Goal: Information Seeking & Learning: Learn about a topic

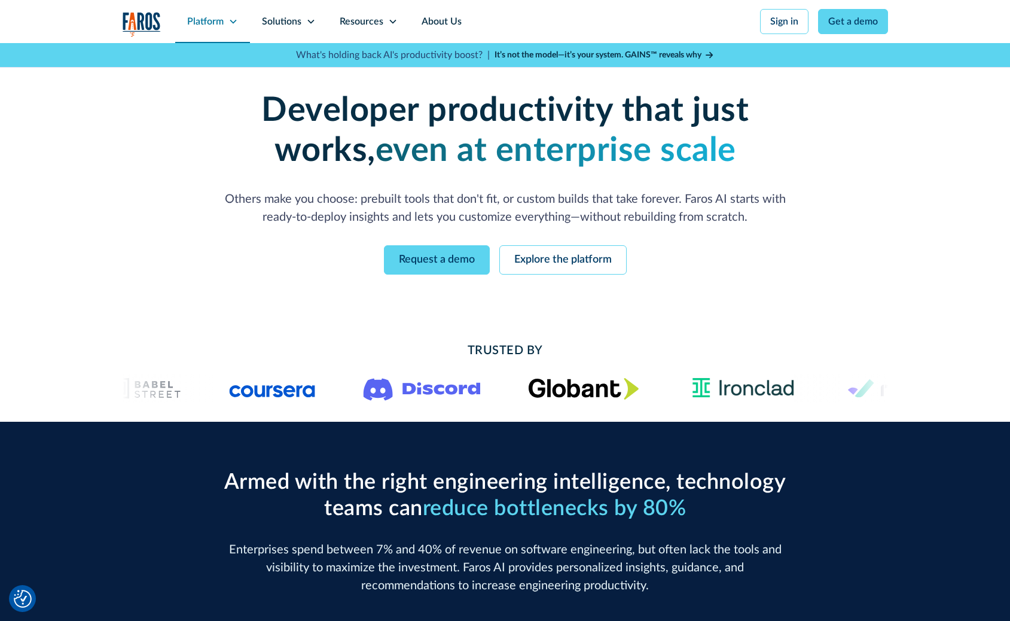
click at [230, 18] on icon at bounding box center [234, 22] width 10 height 10
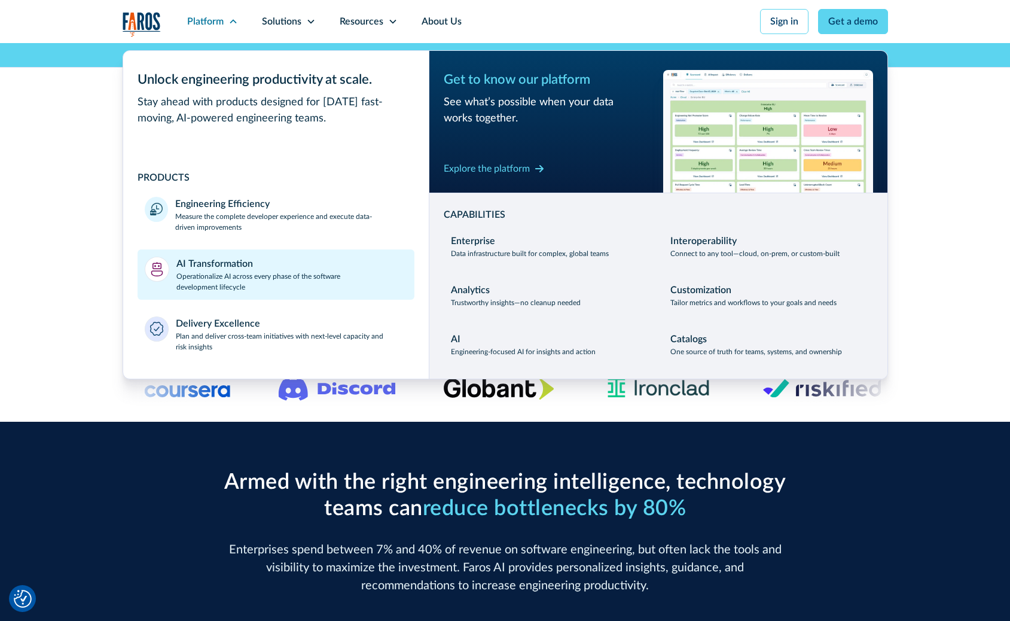
click at [245, 287] on p "Operationalize AI across every phase of the software development lifecycle" at bounding box center [291, 282] width 231 height 22
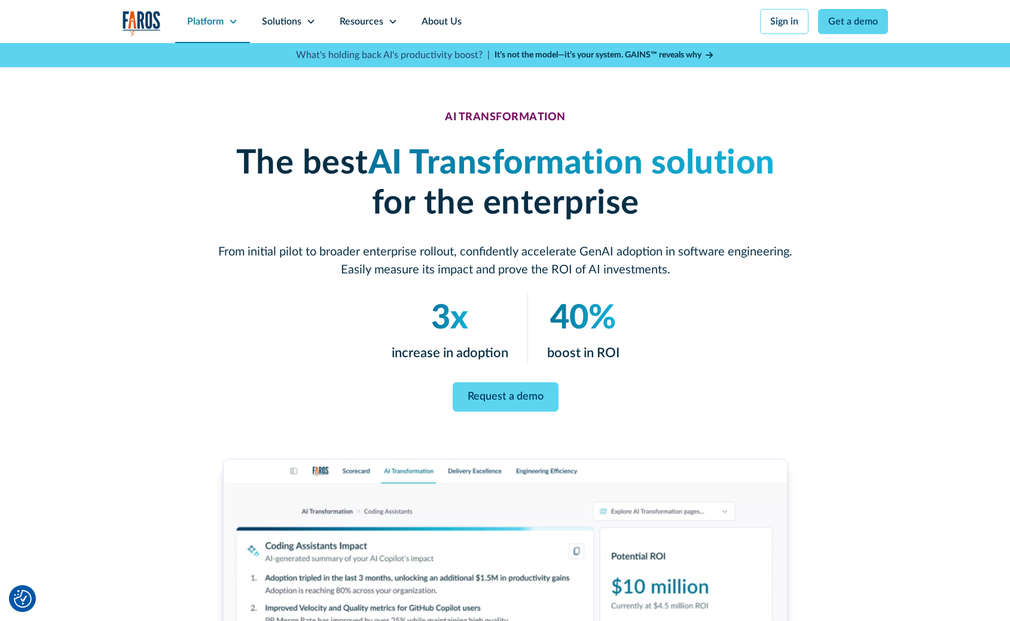
click at [236, 23] on icon at bounding box center [234, 22] width 10 height 10
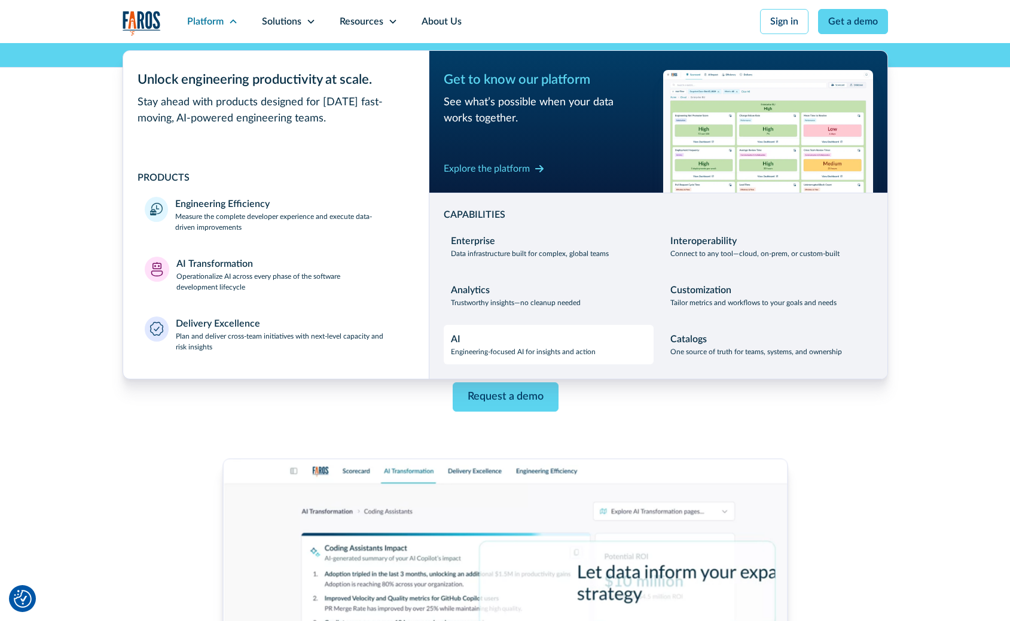
click at [486, 338] on div "AI Engineering-focused AI for insights and action" at bounding box center [523, 344] width 145 height 25
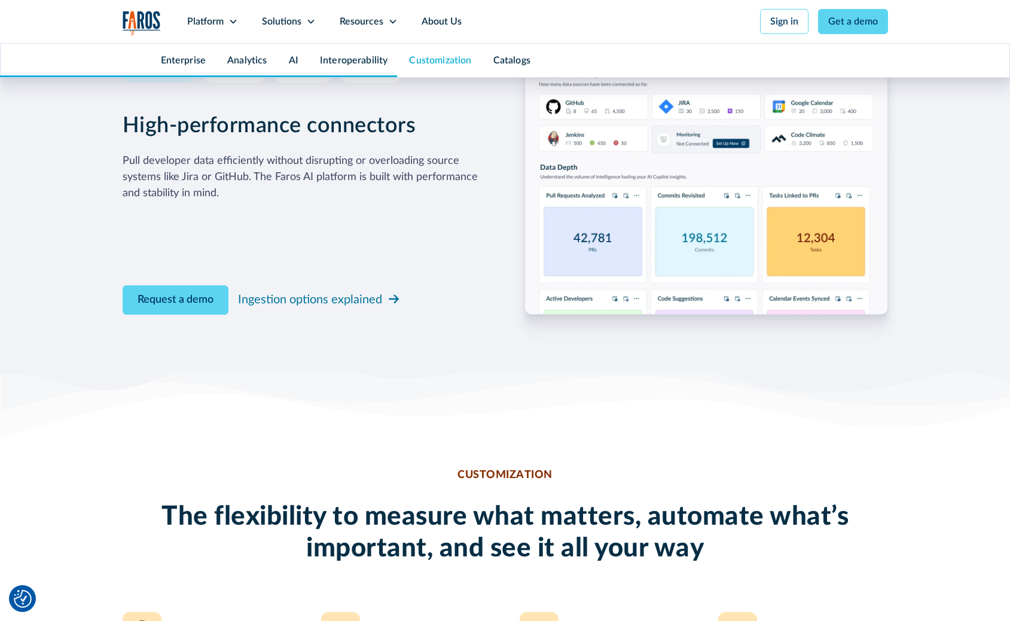
scroll to position [3062, 0]
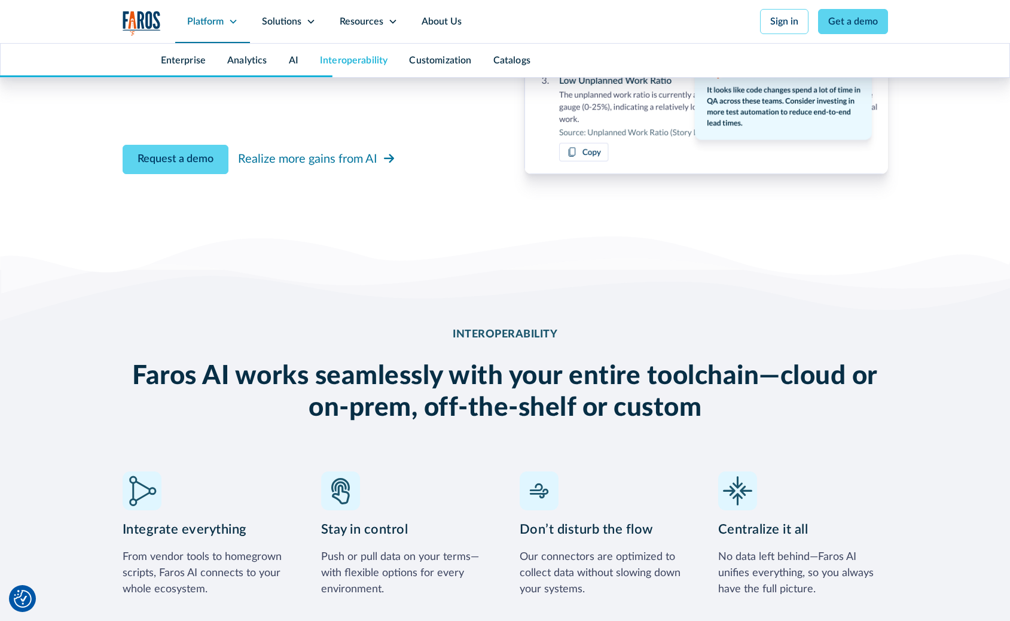
click at [221, 27] on div "Platform" at bounding box center [205, 21] width 36 height 14
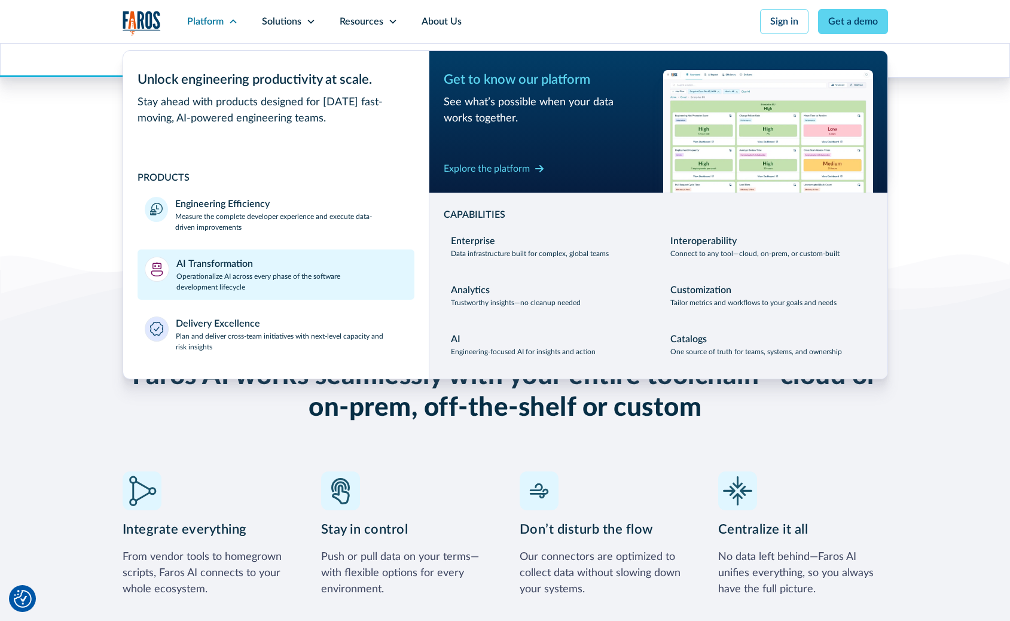
click at [250, 285] on p "Operationalize AI across every phase of the software development lifecycle" at bounding box center [291, 282] width 231 height 22
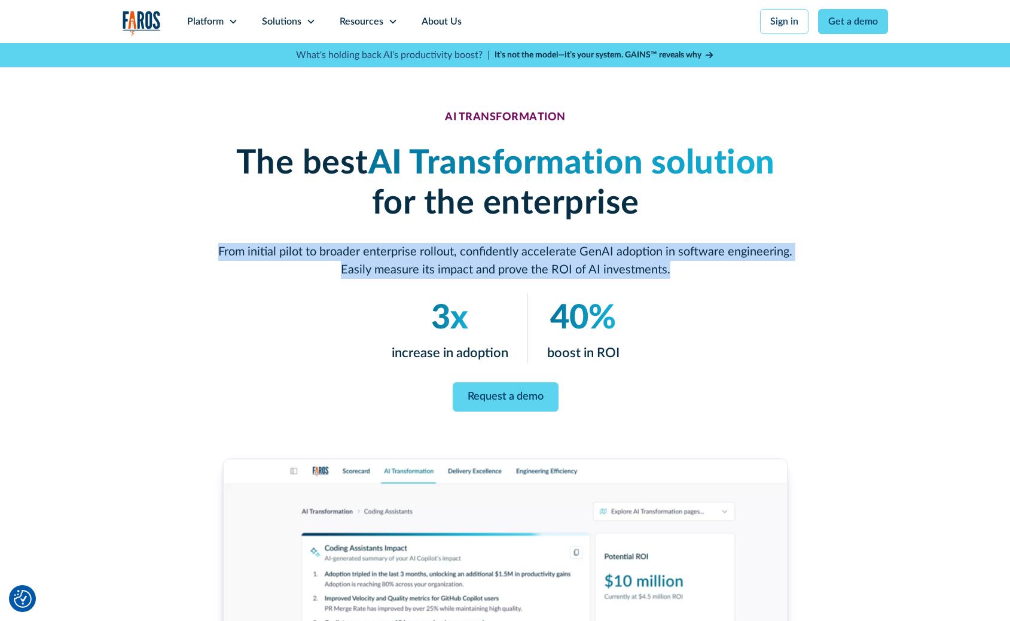
drag, startPoint x: 222, startPoint y: 238, endPoint x: 778, endPoint y: 273, distance: 557.5
click at [778, 273] on div "The best AI Transformation solution for the enterprise From initial pilot to br…" at bounding box center [505, 211] width 574 height 135
click at [778, 273] on p "From initial pilot to broader enterprise rollout, confidently accelerate GenAI …" at bounding box center [505, 261] width 574 height 36
